Goal: Task Accomplishment & Management: Complete application form

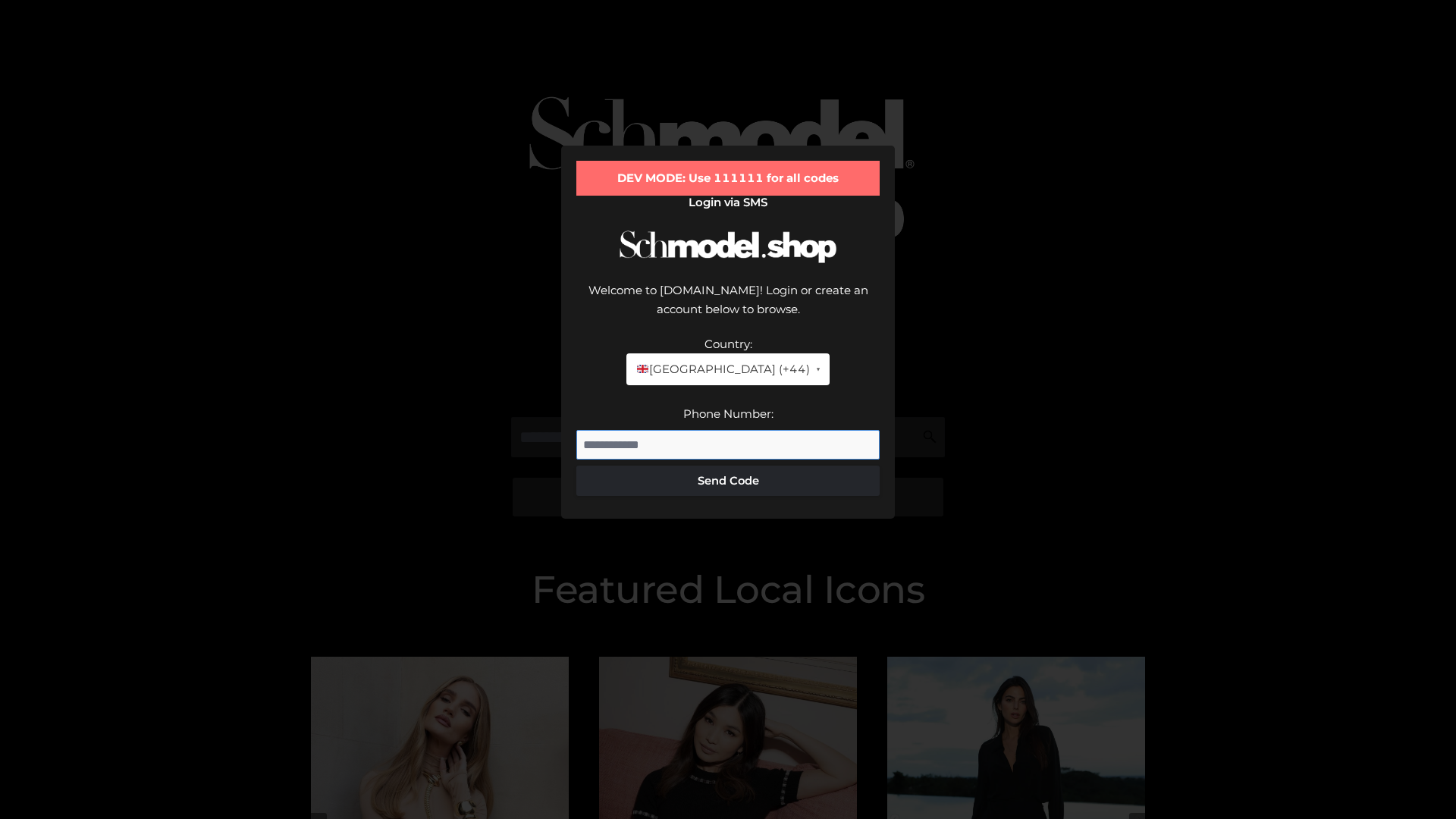
click at [728, 430] on input "Phone Number:" at bounding box center [728, 445] width 303 height 31
type input "**********"
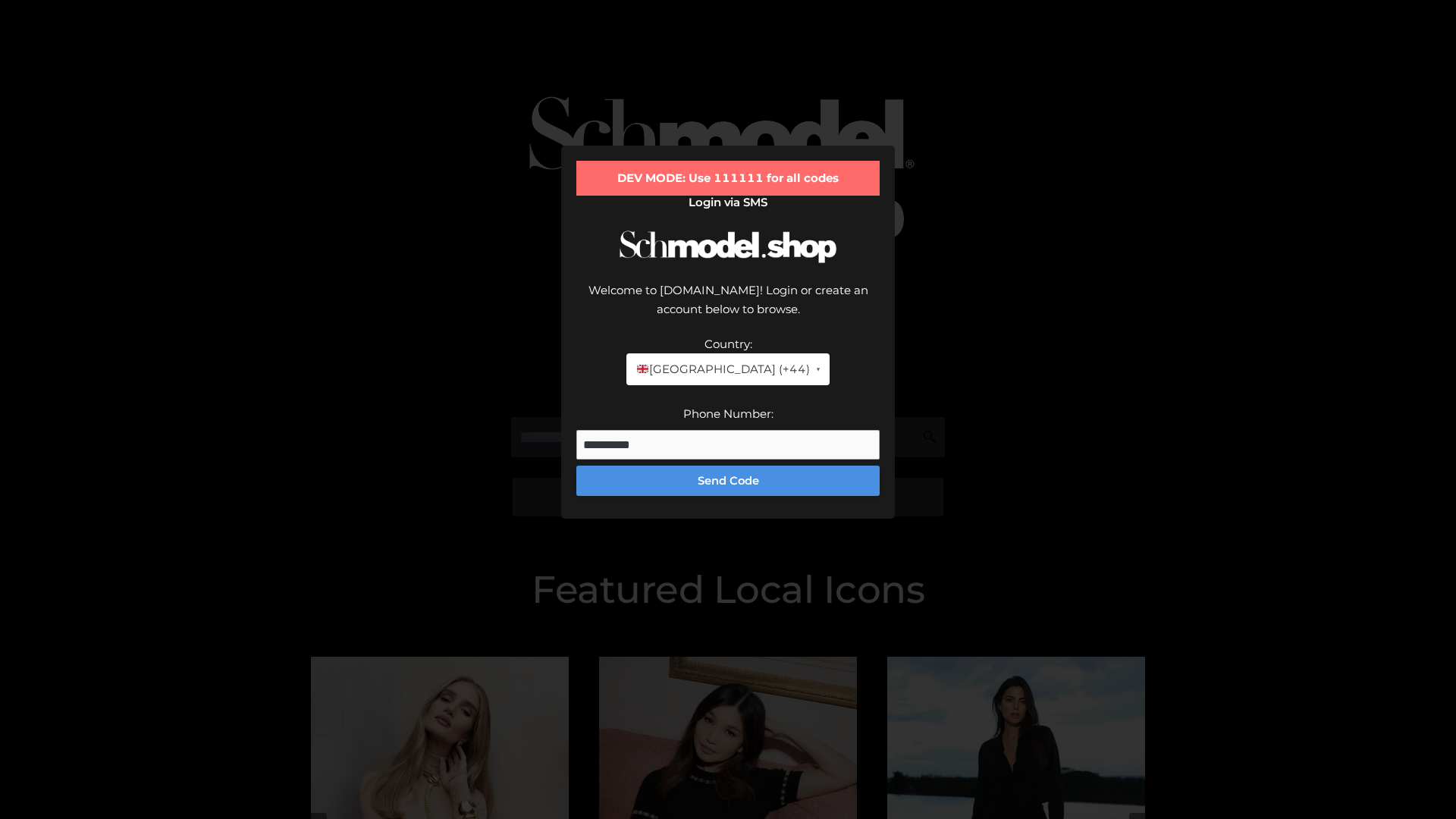
click at [728, 466] on button "Send Code" at bounding box center [728, 481] width 303 height 31
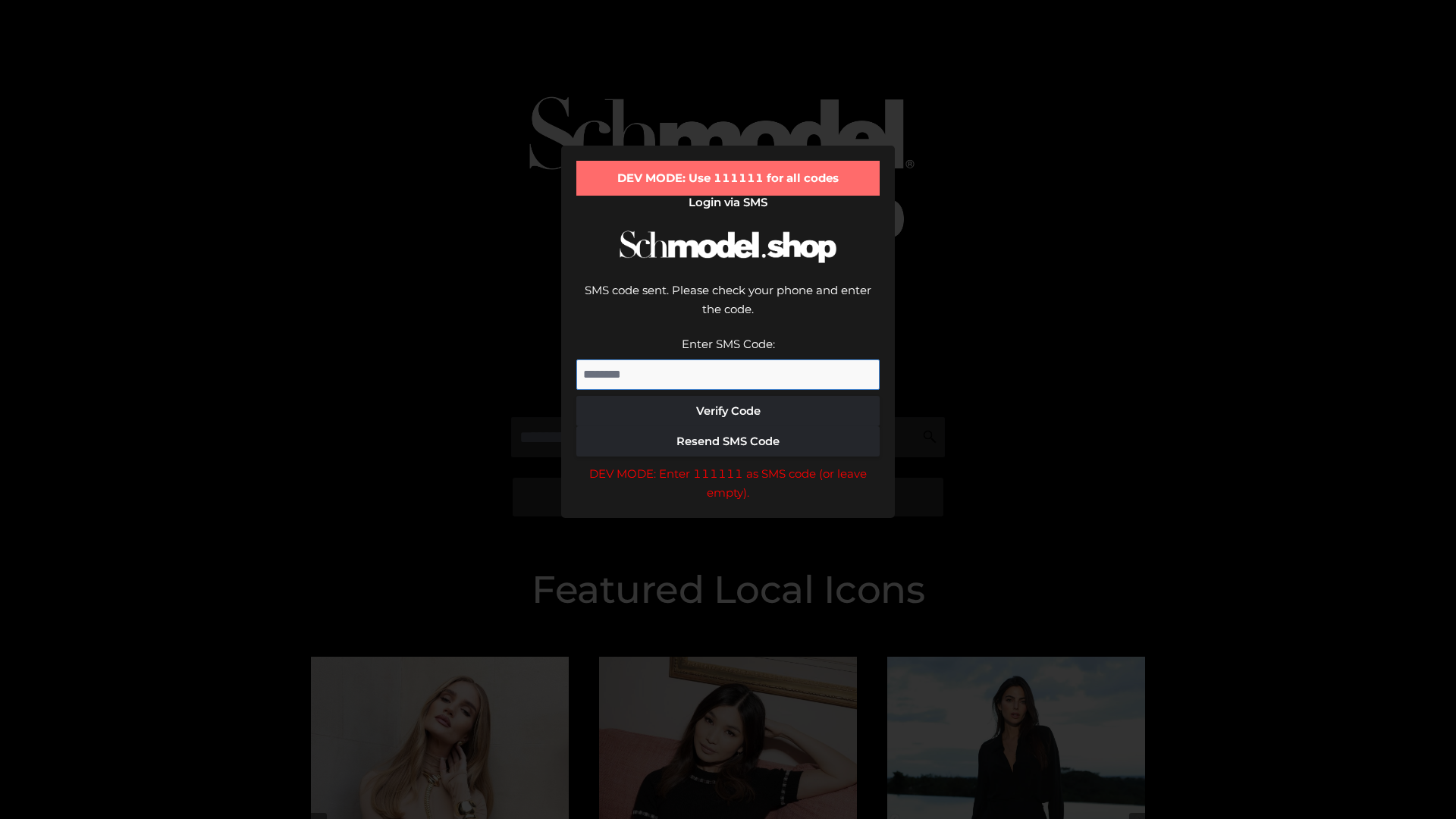
click at [728, 360] on input "Enter SMS Code:" at bounding box center [728, 374] width 303 height 31
type input "******"
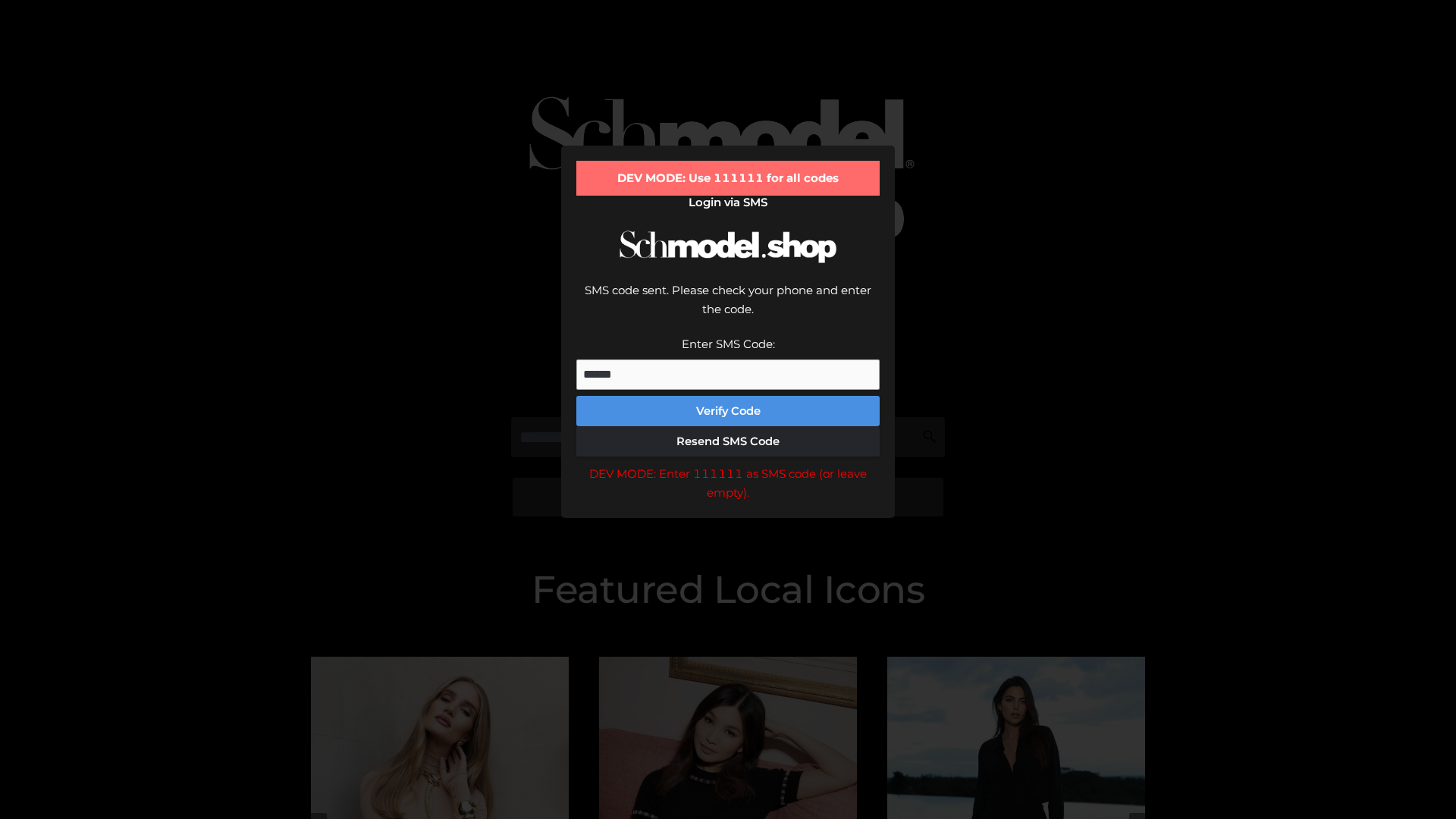
click at [728, 396] on button "Verify Code" at bounding box center [728, 410] width 303 height 31
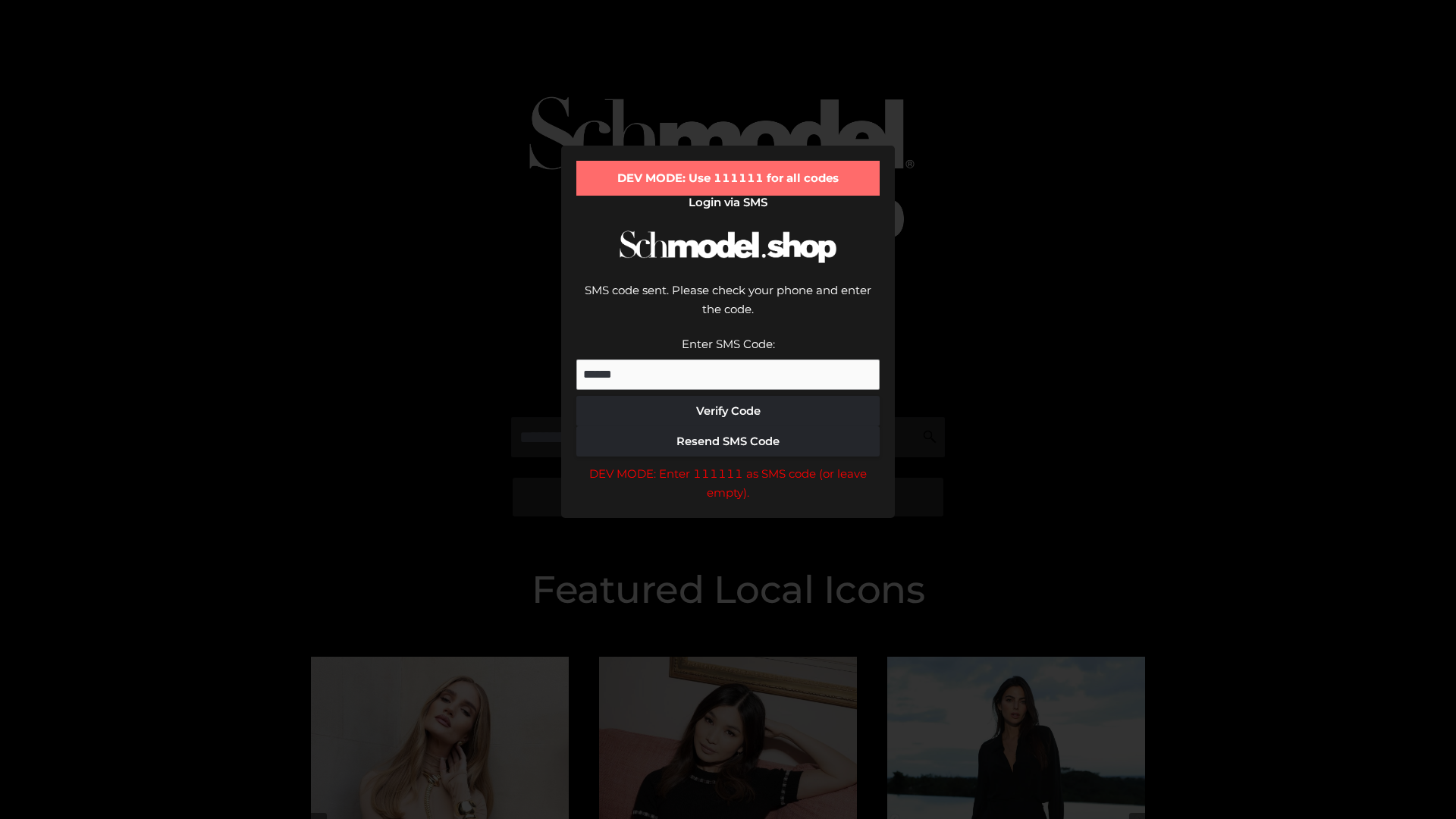
click at [728, 464] on div "DEV MODE: Enter 111111 as SMS code (or leave empty)." at bounding box center [728, 483] width 303 height 39
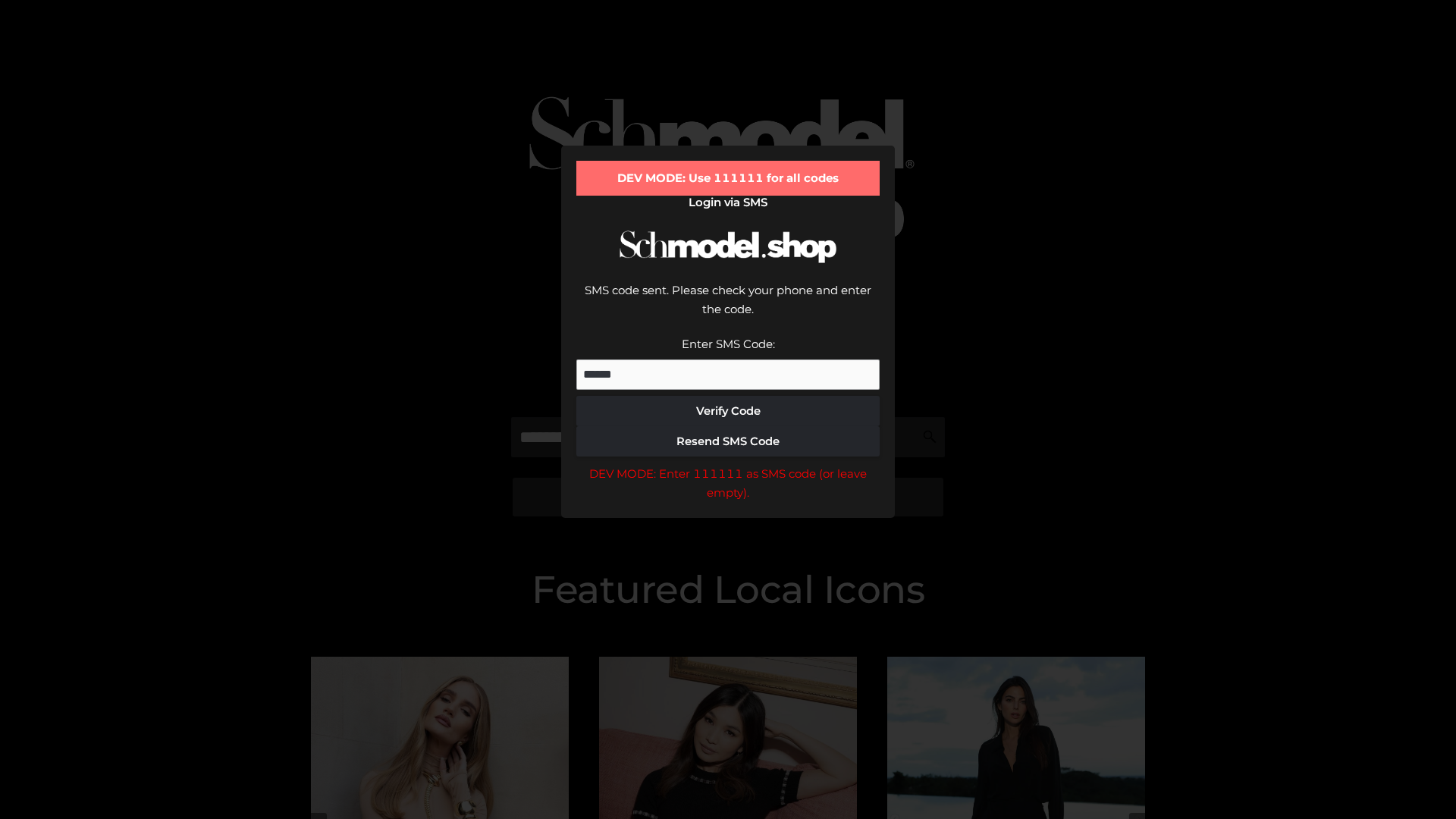
click at [728, 464] on div "DEV MODE: Enter 111111 as SMS code (or leave empty)." at bounding box center [728, 483] width 303 height 39
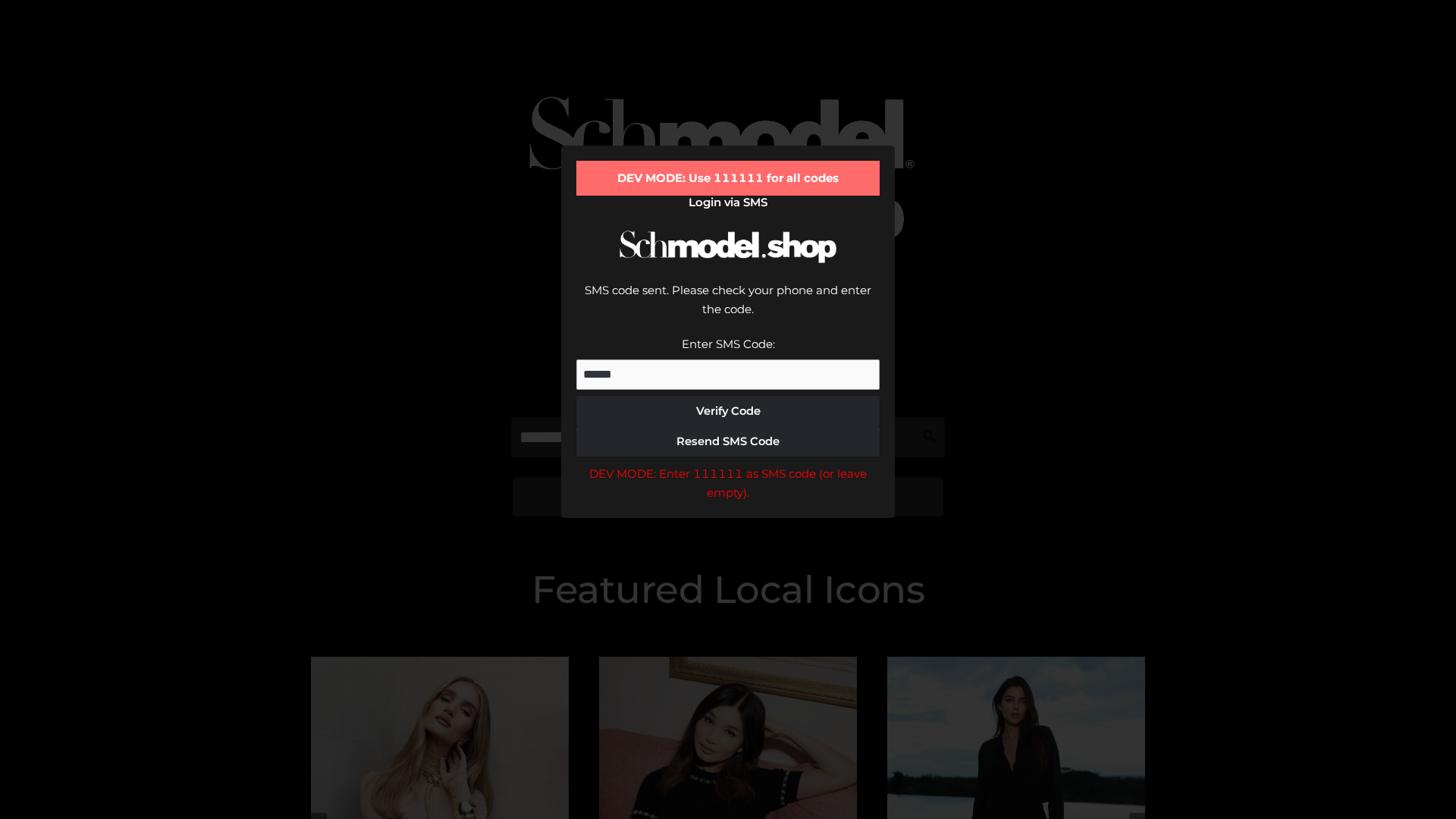
click at [728, 464] on div "DEV MODE: Enter 111111 as SMS code (or leave empty)." at bounding box center [728, 483] width 303 height 39
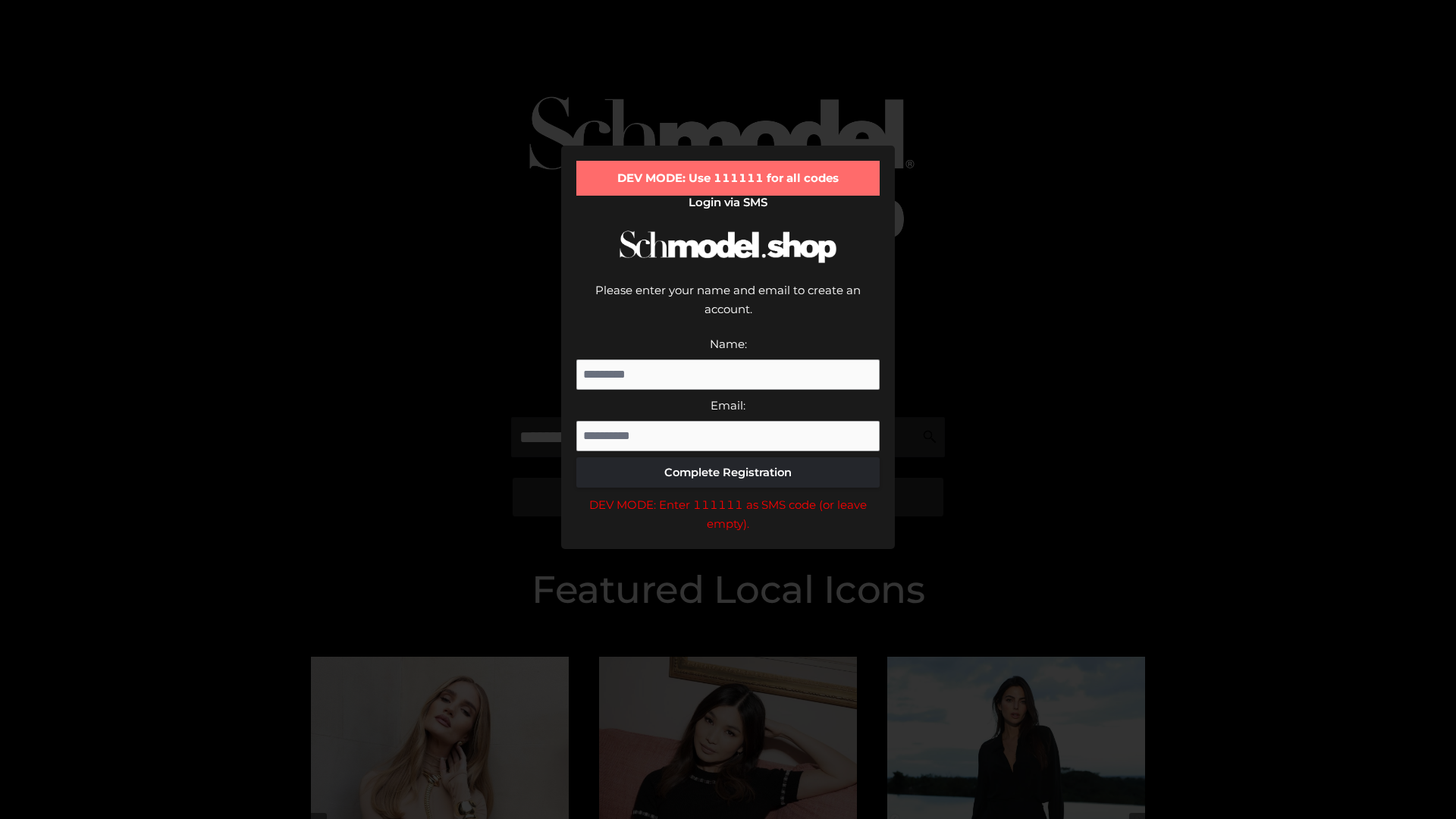
click at [728, 495] on div "DEV MODE: Enter 111111 as SMS code (or leave empty)." at bounding box center [728, 515] width 303 height 39
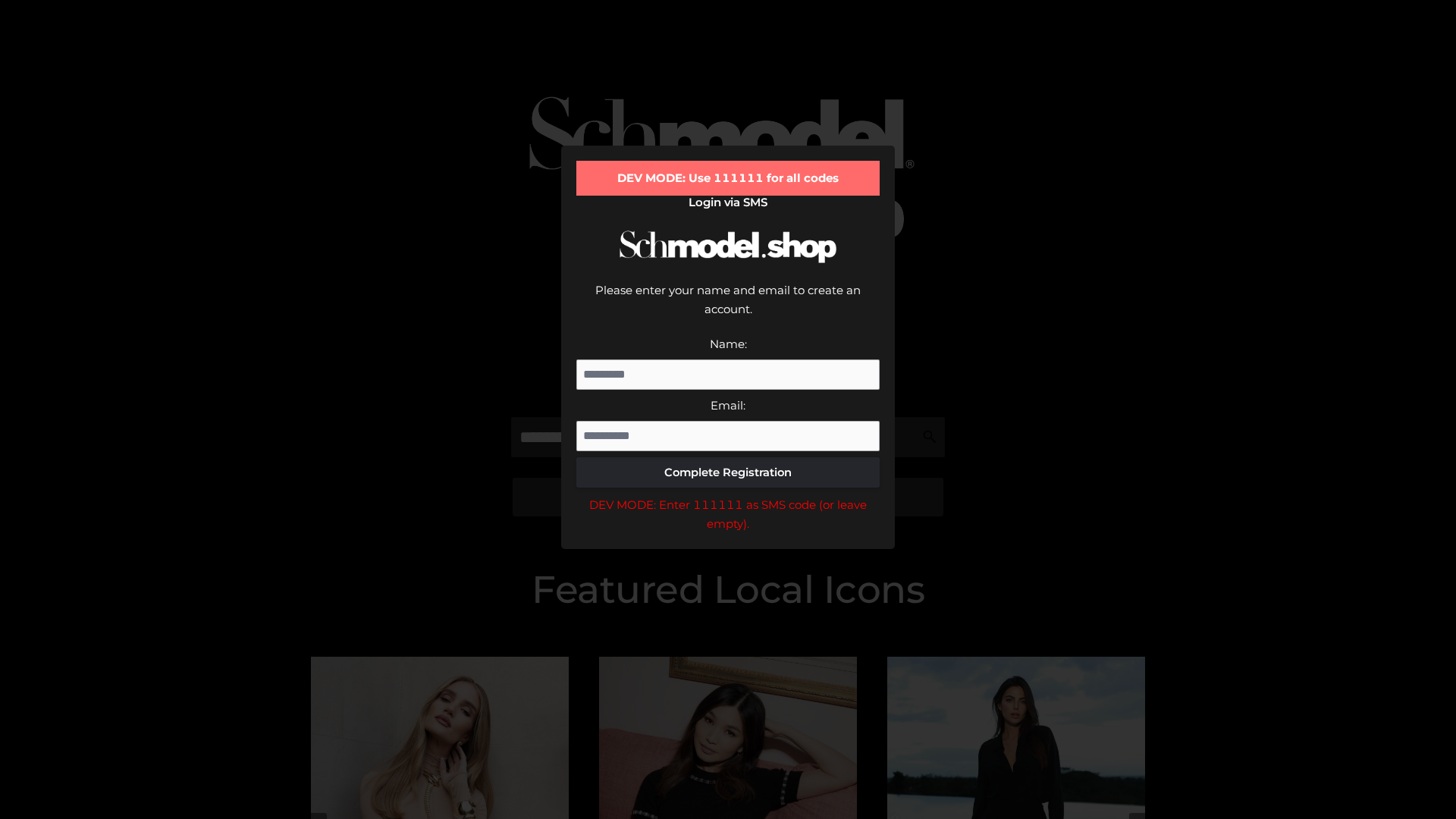
click at [728, 495] on div "DEV MODE: Enter 111111 as SMS code (or leave empty)." at bounding box center [728, 515] width 303 height 39
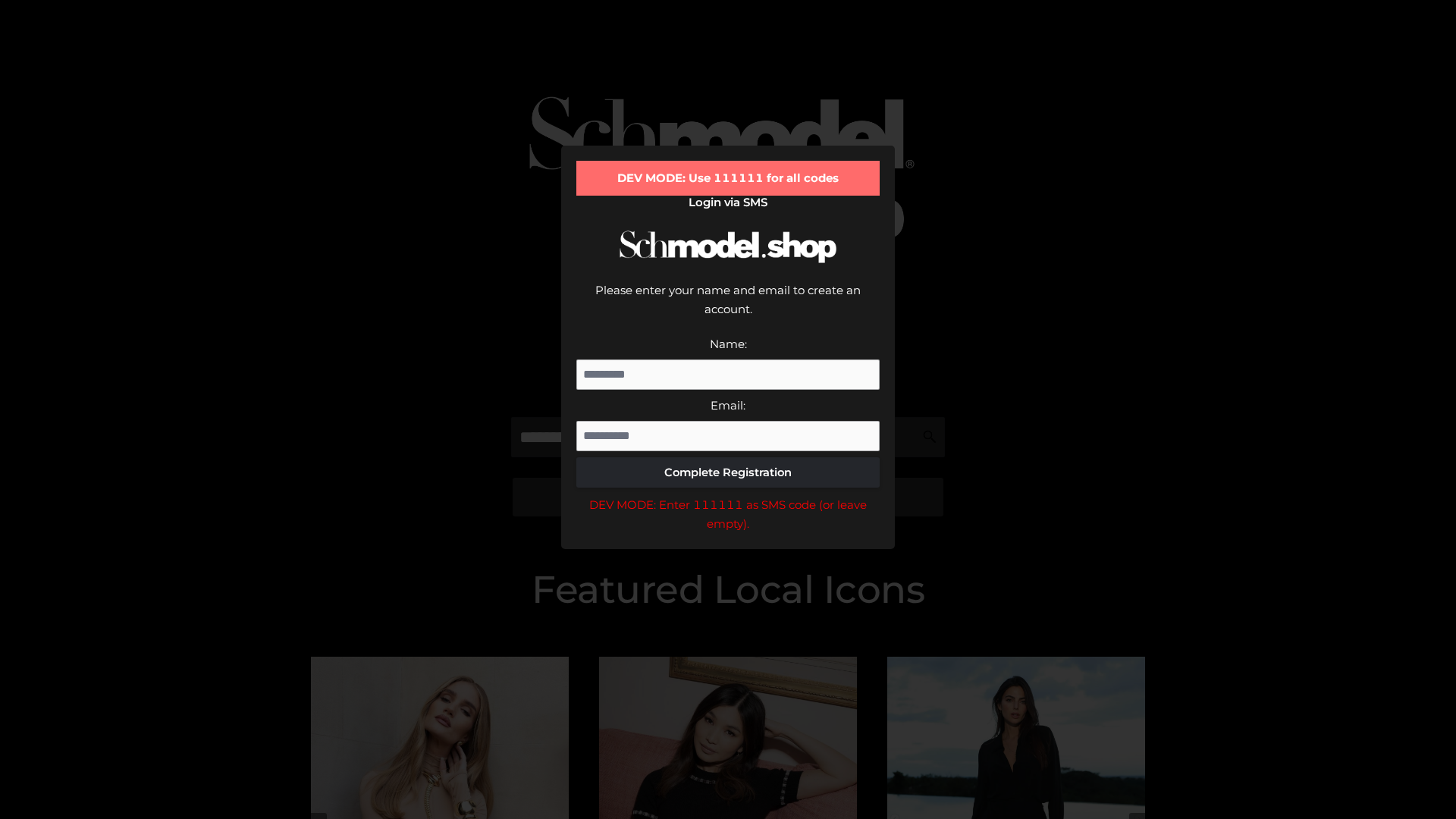
click at [728, 495] on div "DEV MODE: Enter 111111 as SMS code (or leave empty)." at bounding box center [728, 515] width 303 height 39
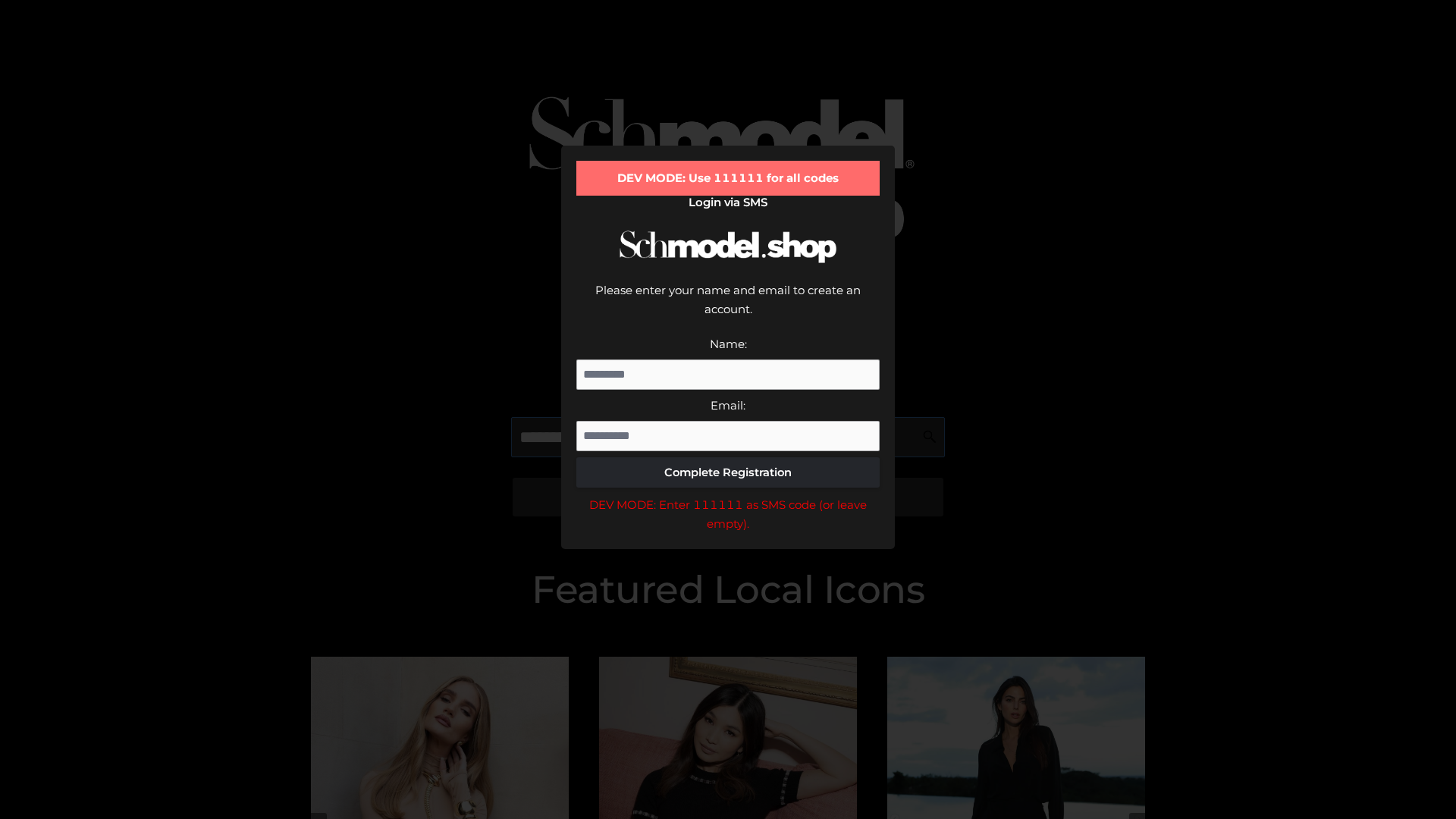
scroll to position [0, 55]
click at [728, 495] on div "DEV MODE: Enter 111111 as SMS code (or leave empty)." at bounding box center [728, 515] width 303 height 39
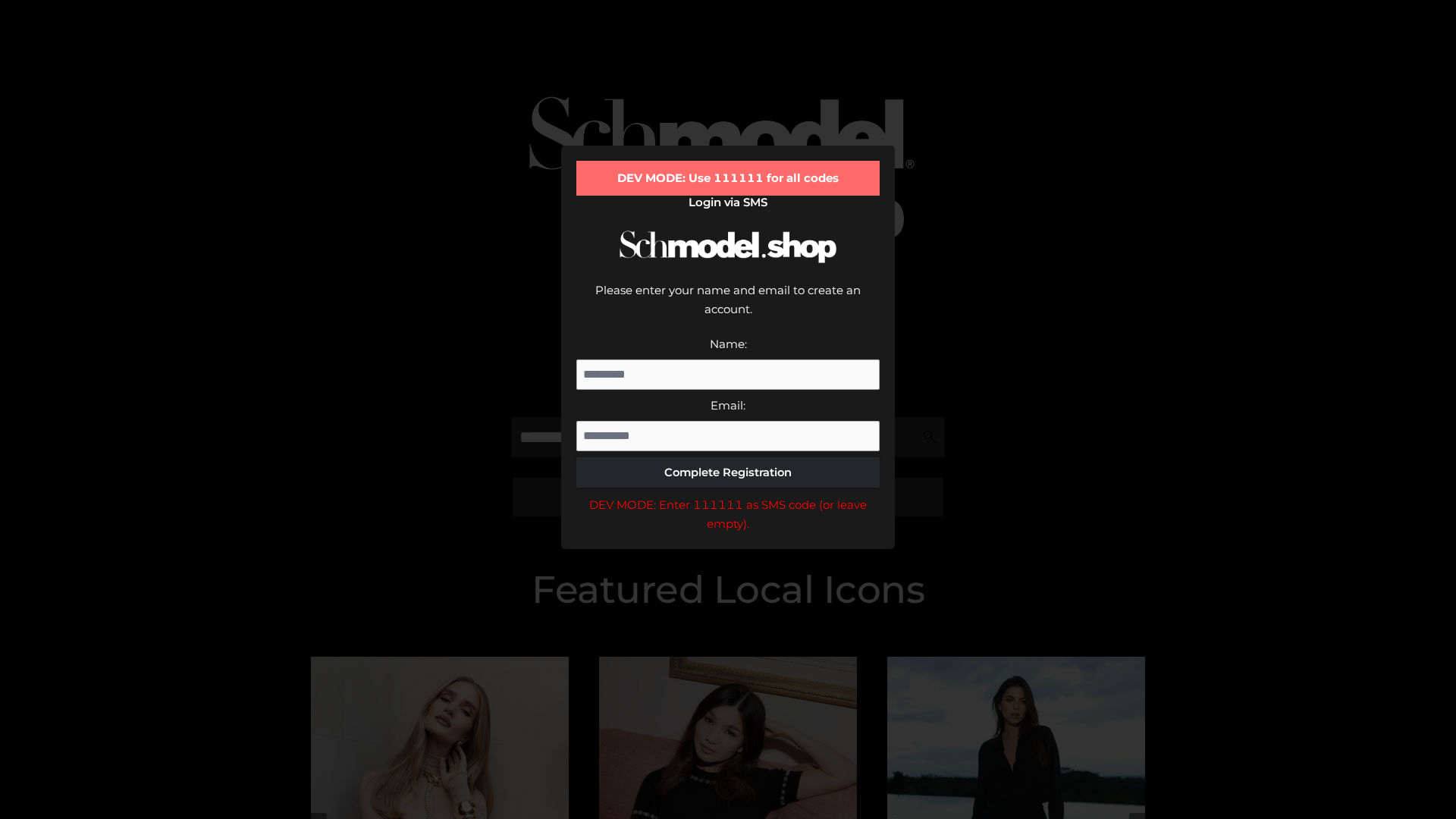
click at [728, 495] on div "DEV MODE: Enter 111111 as SMS code (or leave empty)." at bounding box center [728, 515] width 303 height 39
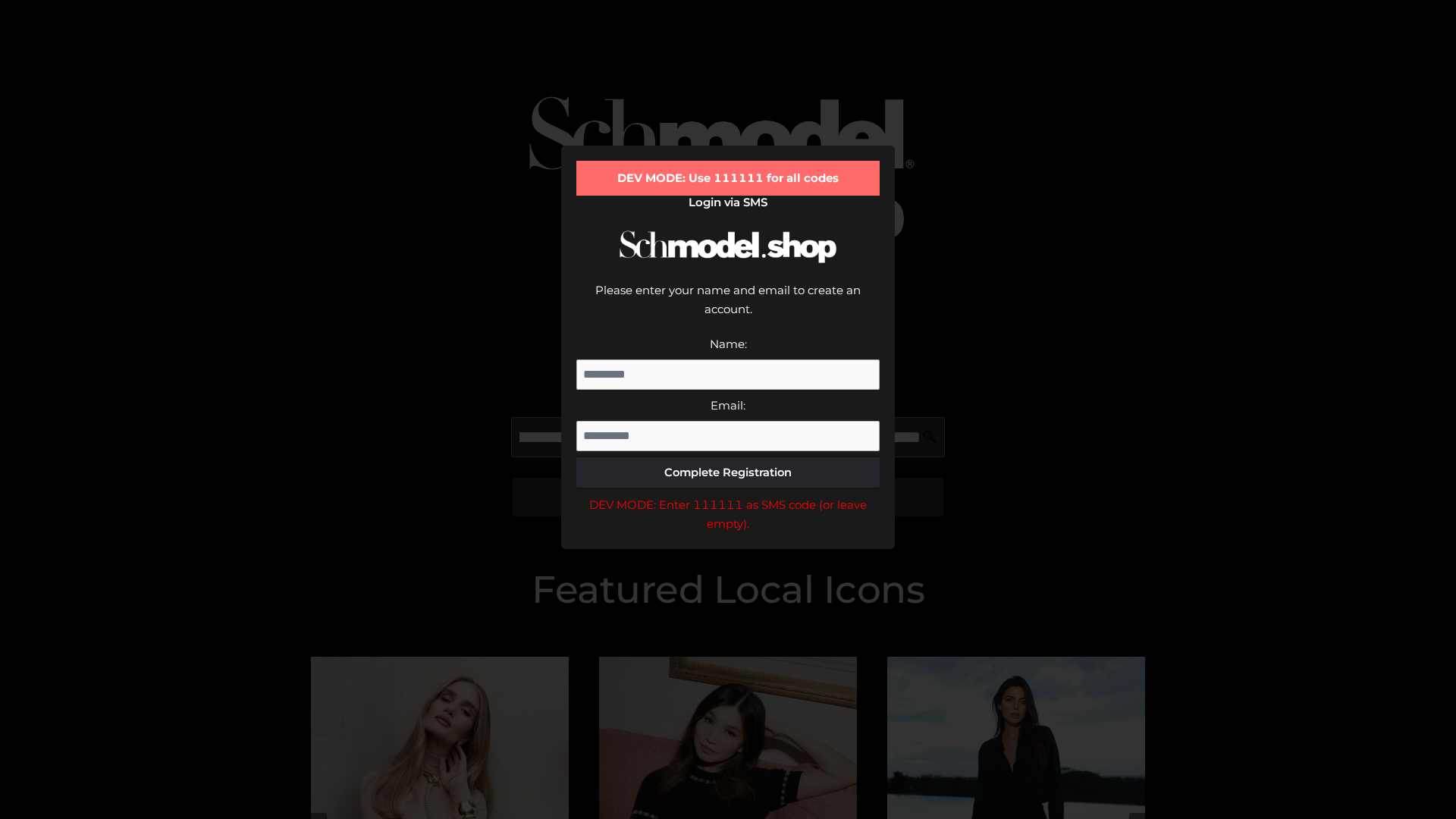
scroll to position [0, 148]
click at [728, 495] on div "DEV MODE: Enter 111111 as SMS code (or leave empty)." at bounding box center [728, 515] width 303 height 39
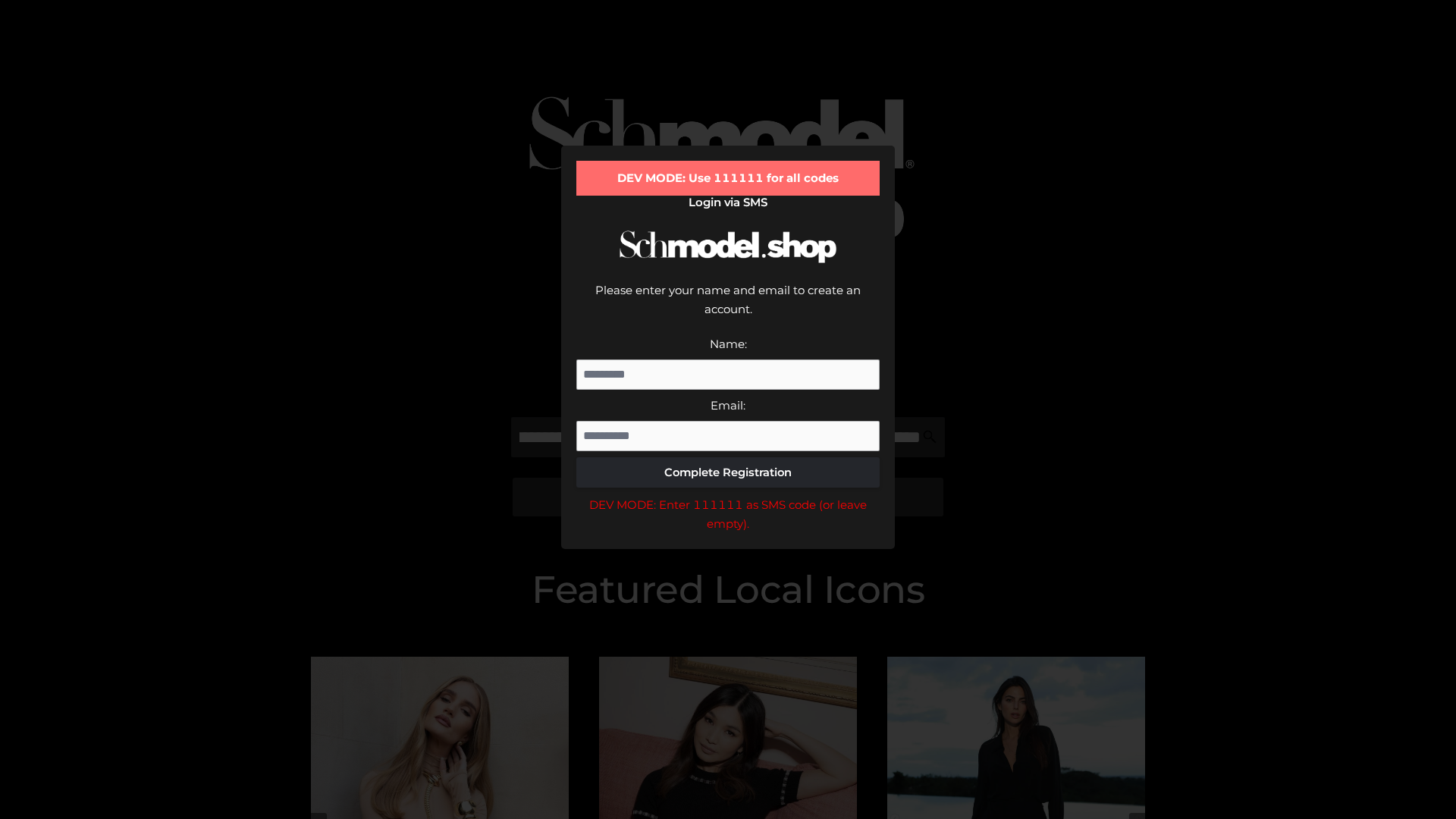
click at [728, 495] on div "DEV MODE: Enter 111111 as SMS code (or leave empty)." at bounding box center [728, 515] width 303 height 39
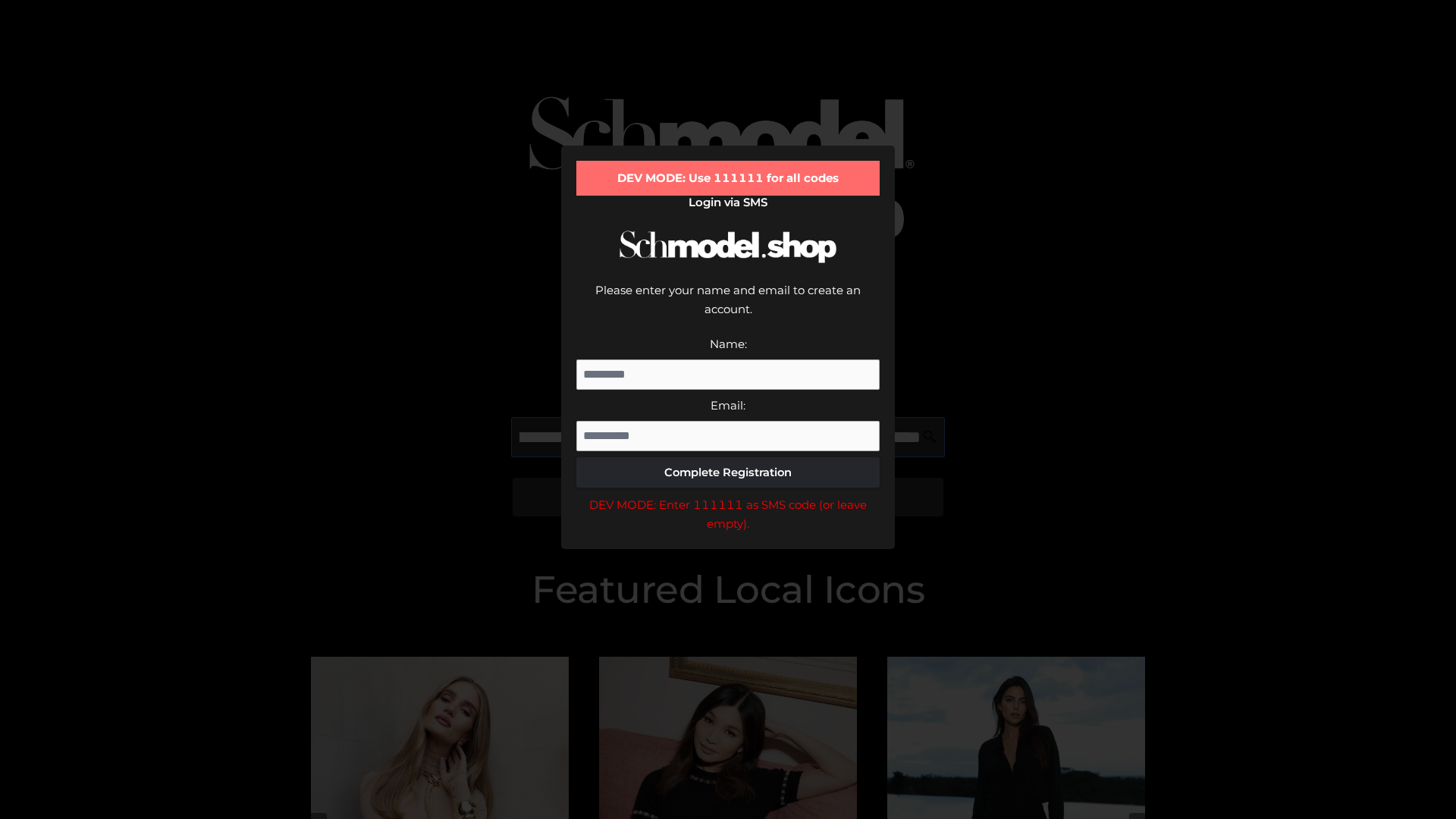
scroll to position [0, 243]
click at [728, 495] on div "DEV MODE: Enter 111111 as SMS code (or leave empty)." at bounding box center [728, 515] width 303 height 39
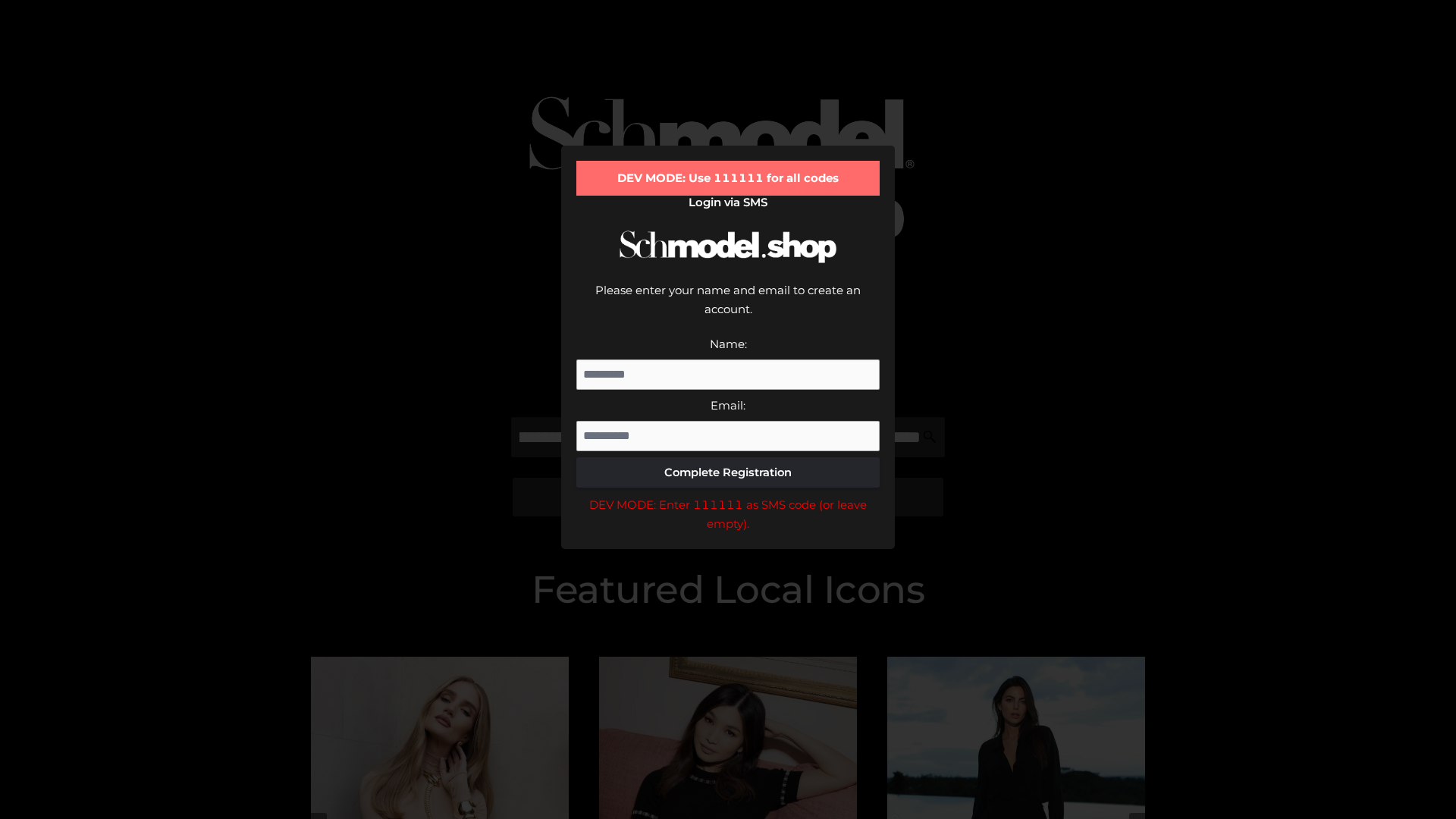
click at [728, 495] on div "DEV MODE: Enter 111111 as SMS code (or leave empty)." at bounding box center [728, 515] width 303 height 39
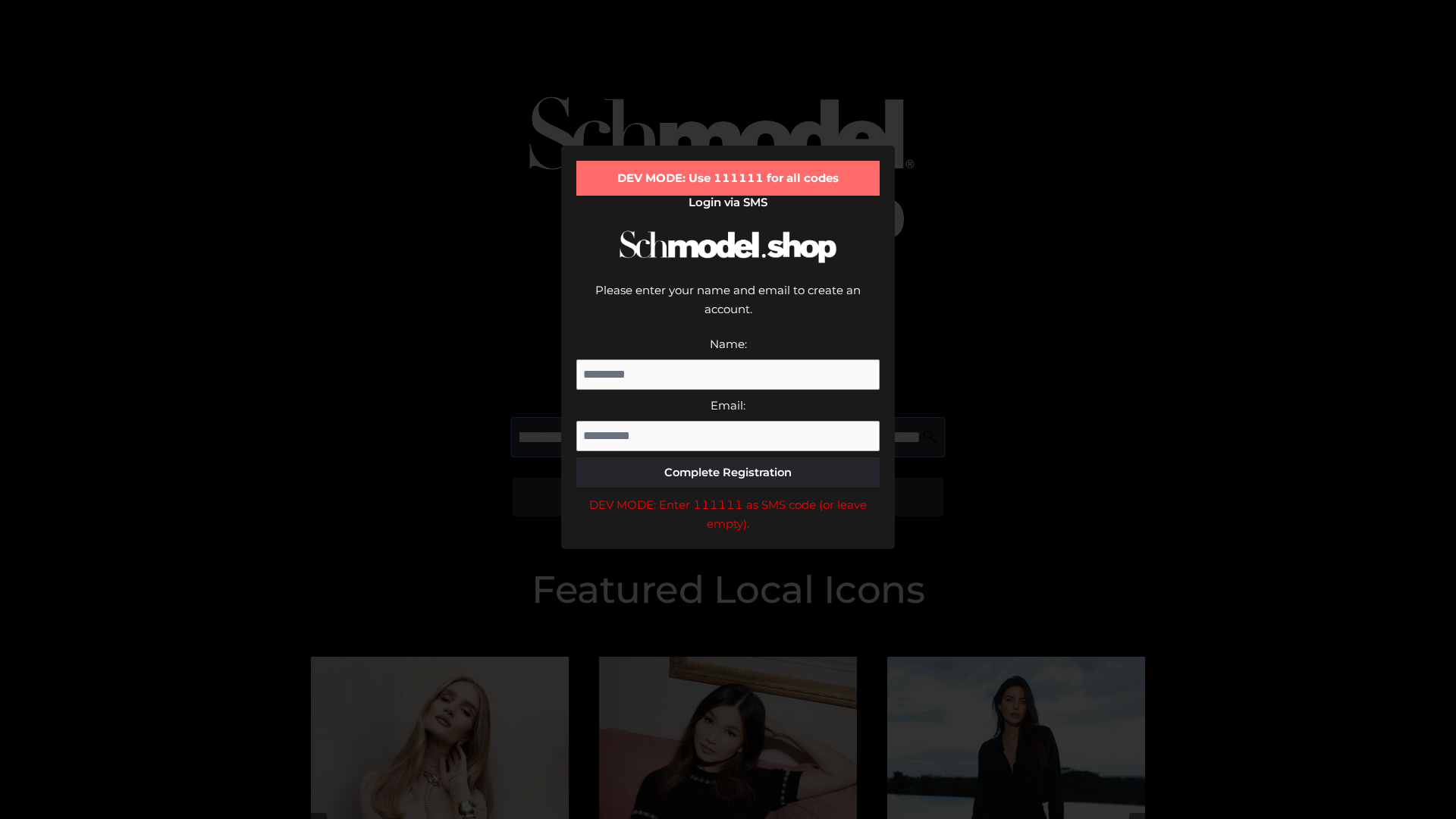
scroll to position [0, 330]
click at [728, 495] on div "DEV MODE: Enter 111111 as SMS code (or leave empty)." at bounding box center [728, 515] width 303 height 39
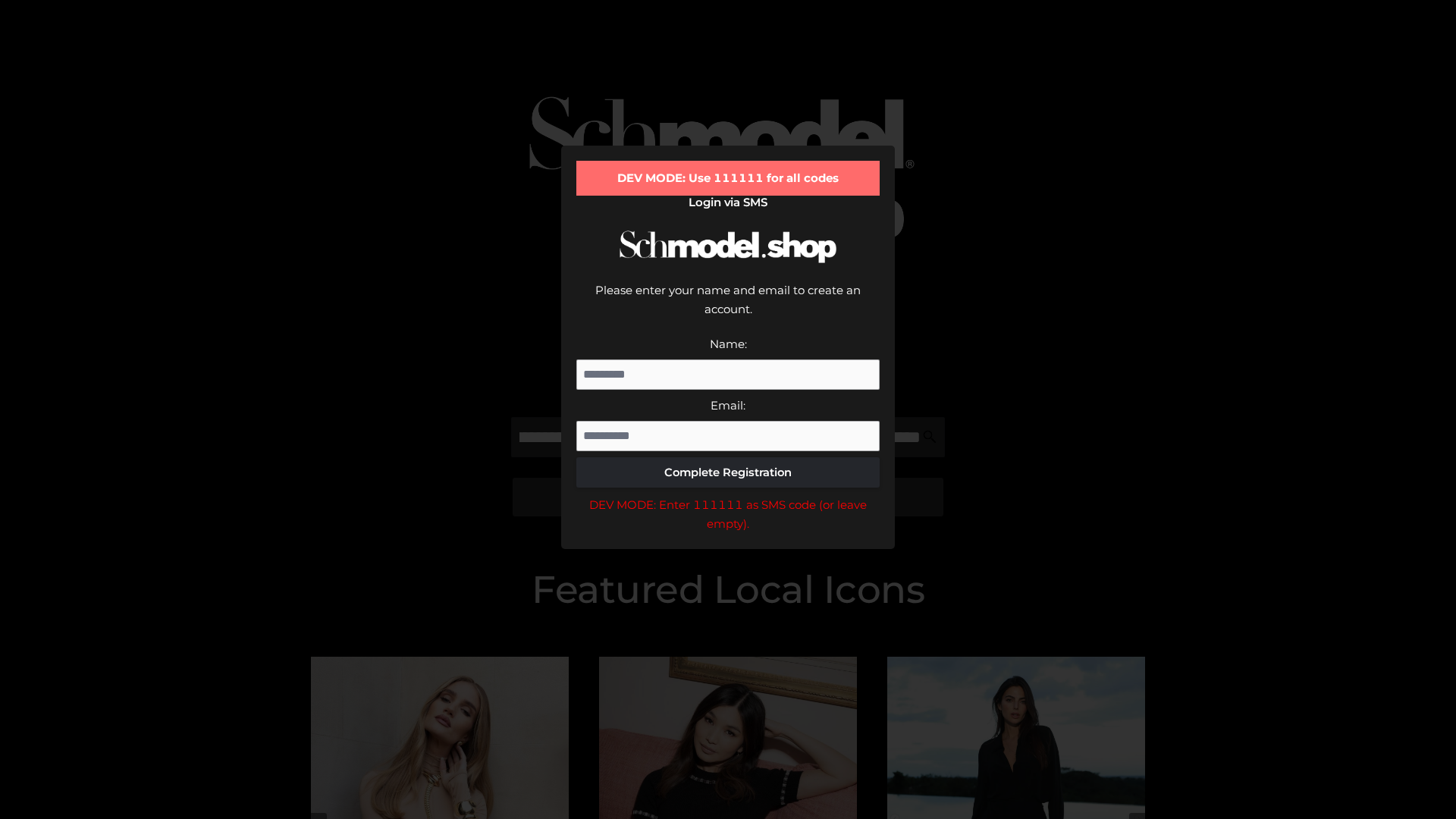
click at [728, 495] on div "DEV MODE: Enter 111111 as SMS code (or leave empty)." at bounding box center [728, 515] width 303 height 39
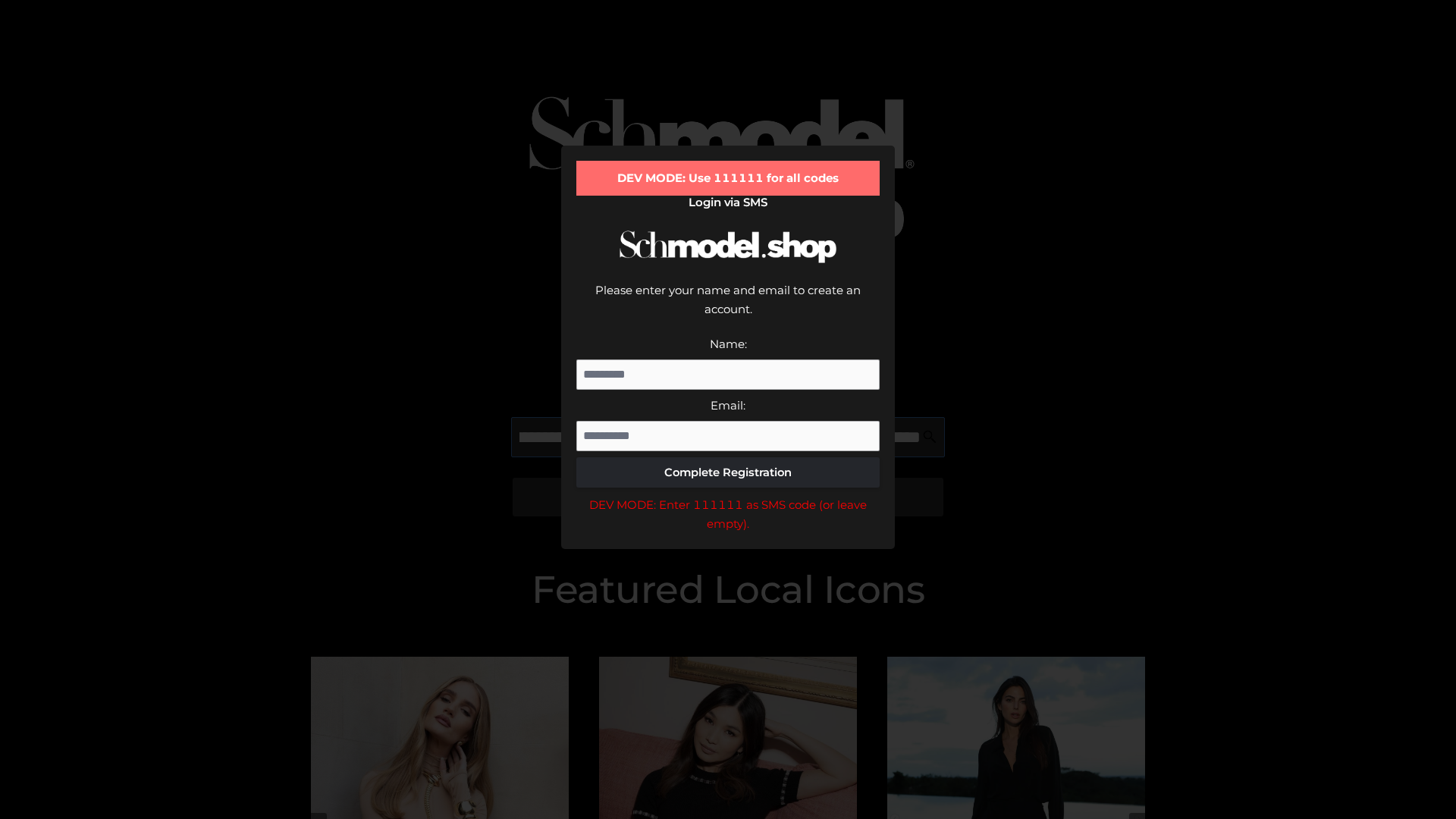
scroll to position [0, 422]
click at [728, 495] on div "DEV MODE: Enter 111111 as SMS code (or leave empty)." at bounding box center [728, 515] width 303 height 39
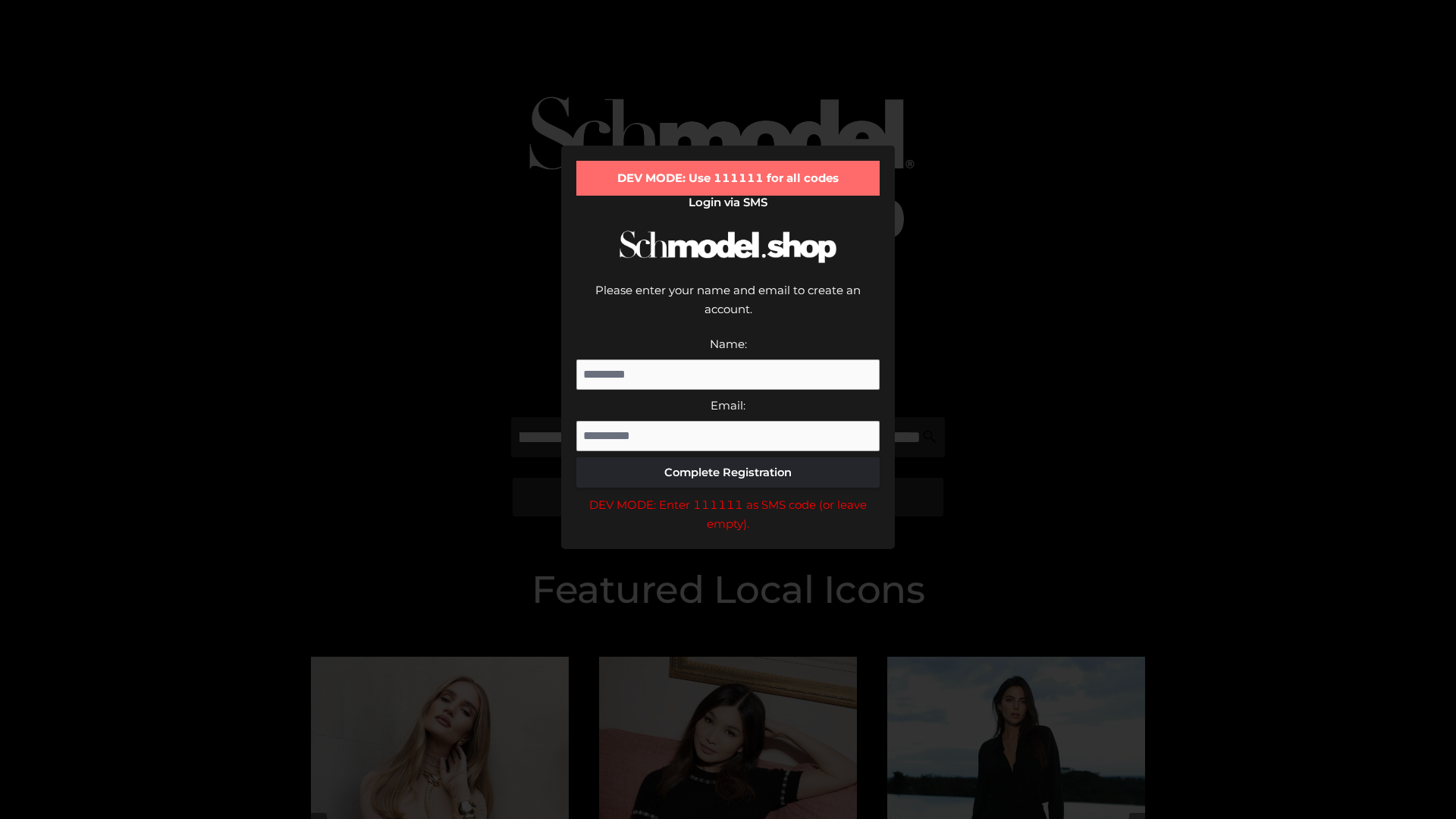
click at [728, 495] on div "DEV MODE: Enter 111111 as SMS code (or leave empty)." at bounding box center [728, 515] width 303 height 39
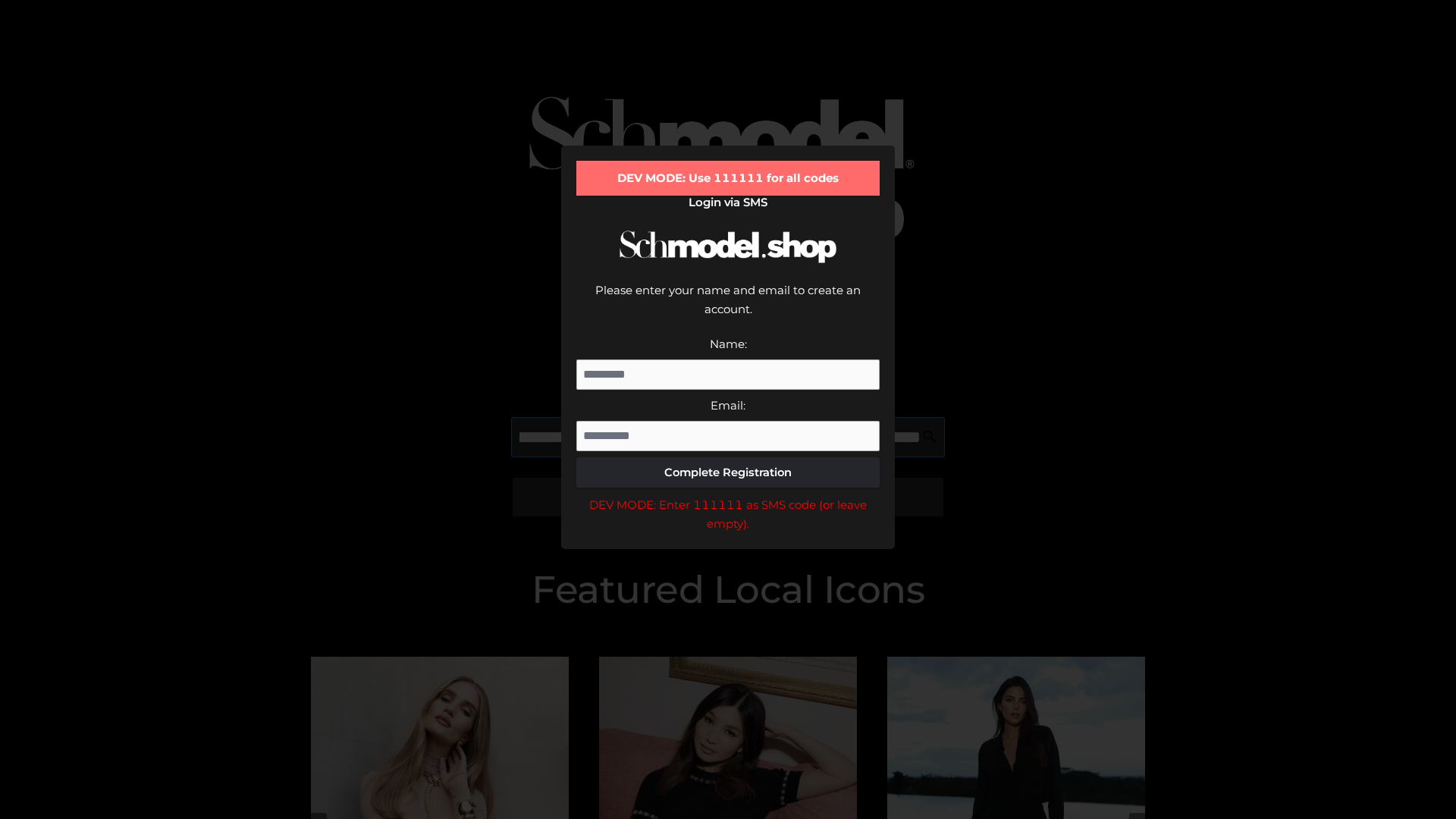
scroll to position [0, 517]
click at [728, 495] on div "DEV MODE: Enter 111111 as SMS code (or leave empty)." at bounding box center [728, 515] width 303 height 39
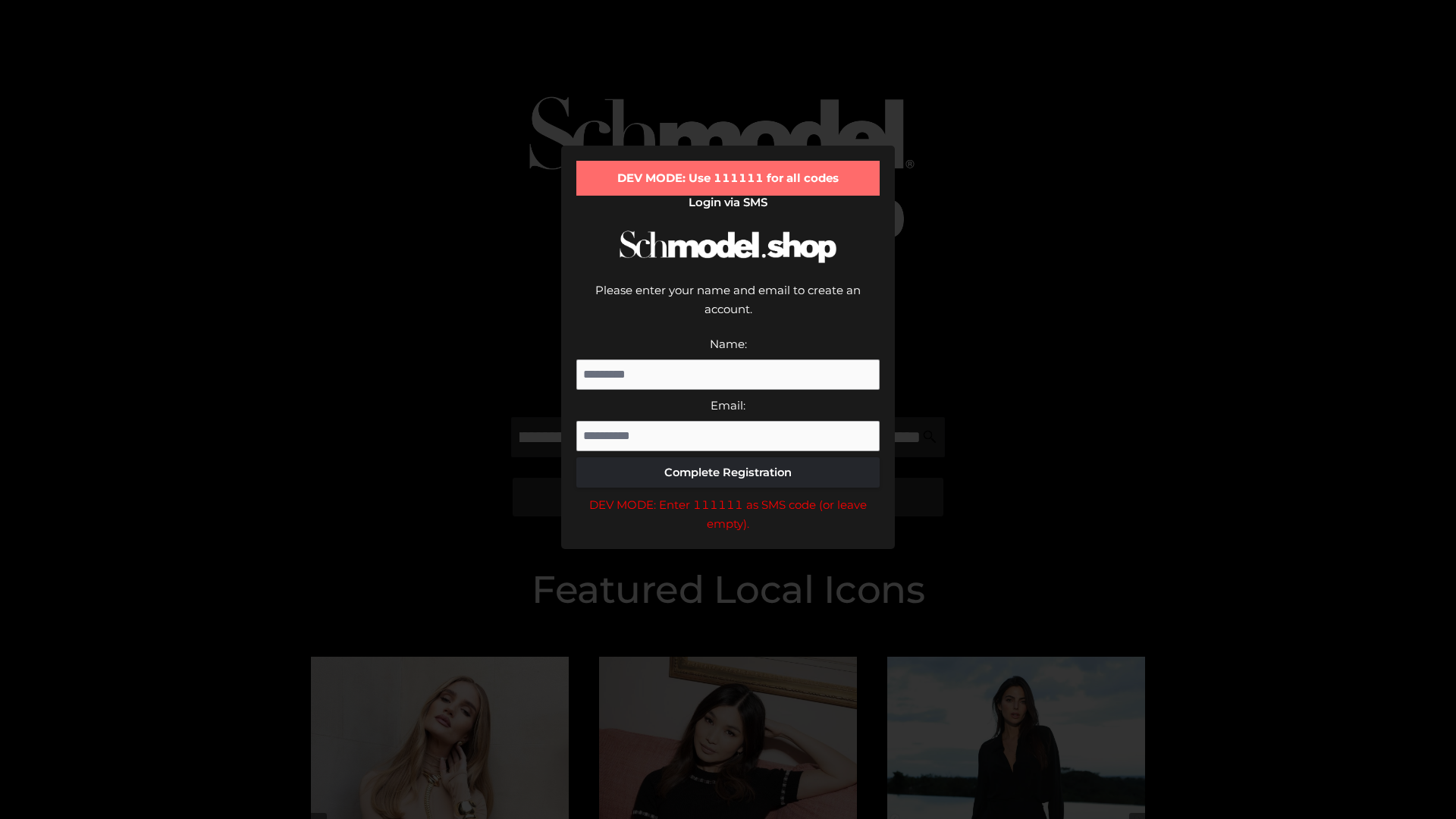
click at [728, 495] on div "DEV MODE: Enter 111111 as SMS code (or leave empty)." at bounding box center [728, 515] width 303 height 39
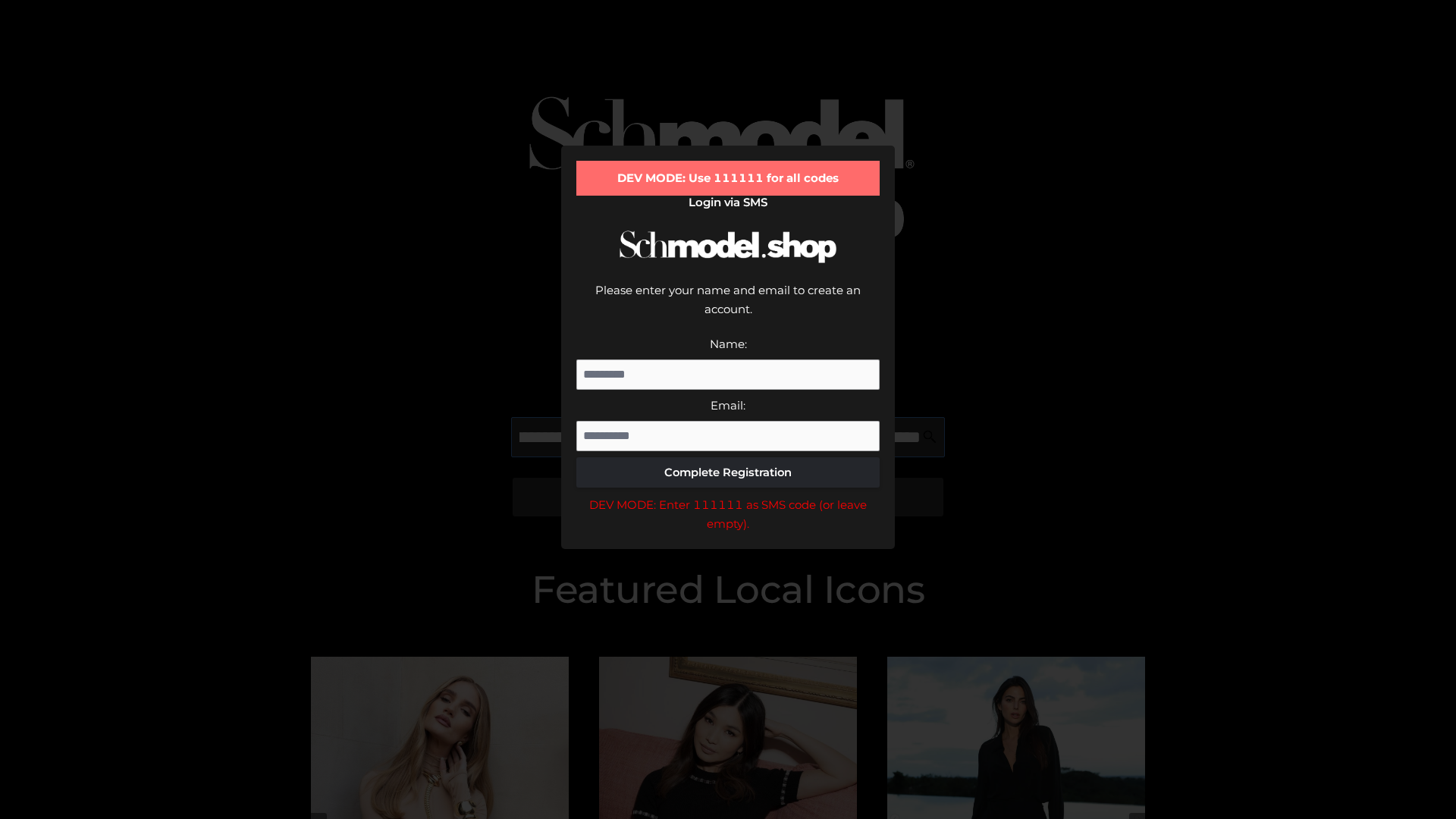
scroll to position [0, 604]
click at [728, 495] on div "DEV MODE: Enter 111111 as SMS code (or leave empty)." at bounding box center [728, 515] width 303 height 39
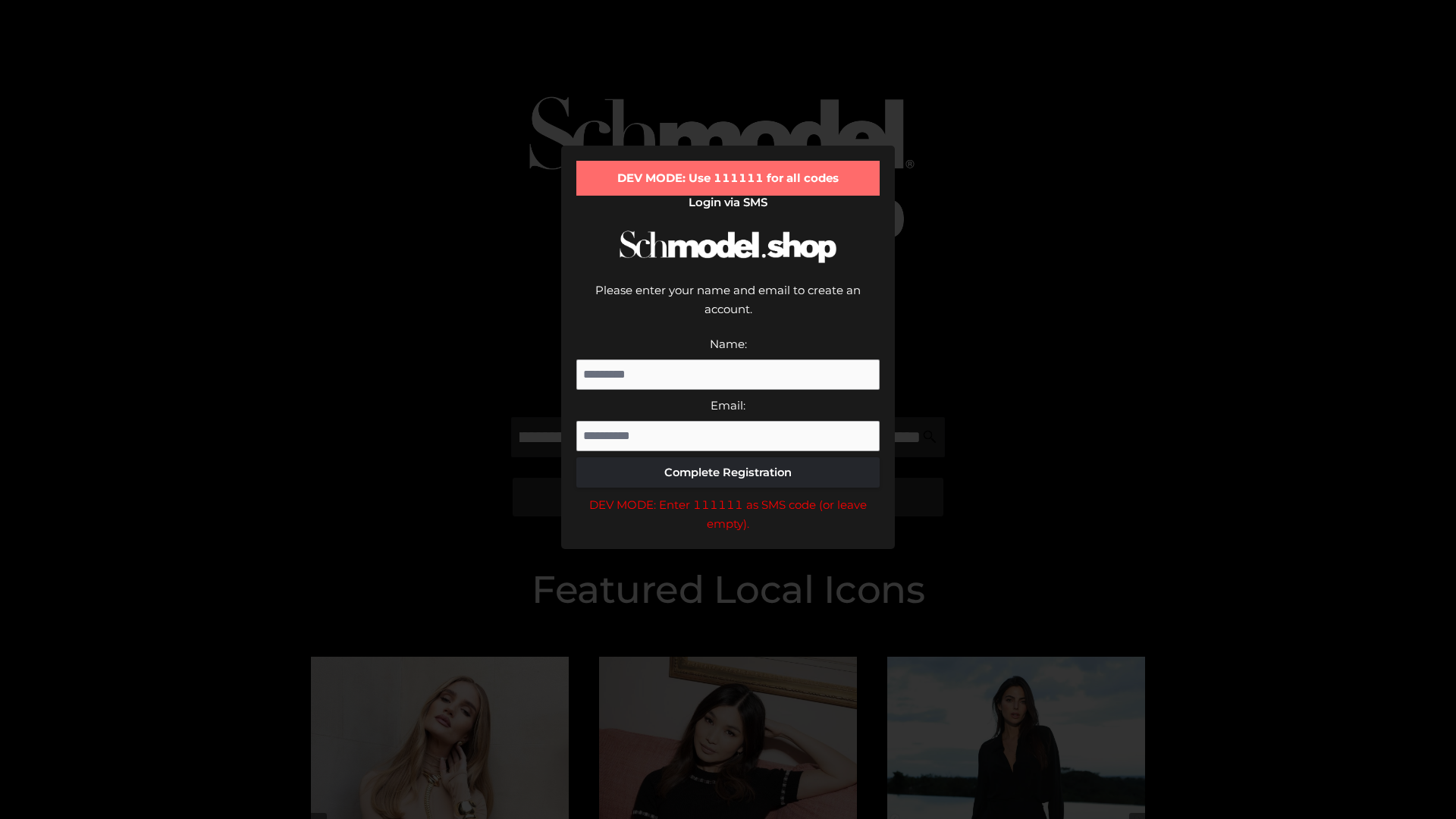
click at [728, 495] on div "DEV MODE: Enter 111111 as SMS code (or leave empty)." at bounding box center [728, 515] width 303 height 39
type input "**********"
click at [728, 495] on div "DEV MODE: Enter 111111 as SMS code (or leave empty)." at bounding box center [728, 515] width 303 height 39
